Goal: Find contact information: Find contact information

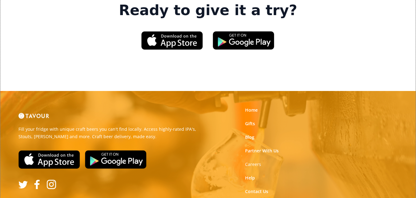
scroll to position [968, 0]
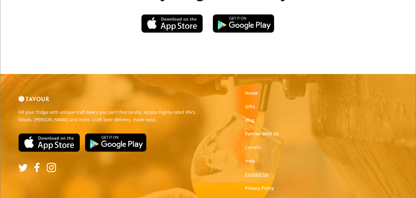
click at [253, 171] on link "Contact Us" at bounding box center [256, 174] width 23 height 6
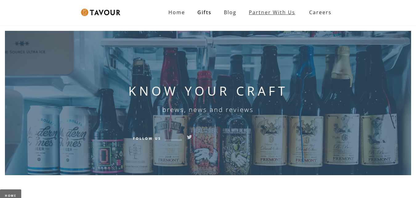
click at [299, 14] on link "Partner with Us" at bounding box center [272, 12] width 59 height 12
